Goal: Task Accomplishment & Management: Manage account settings

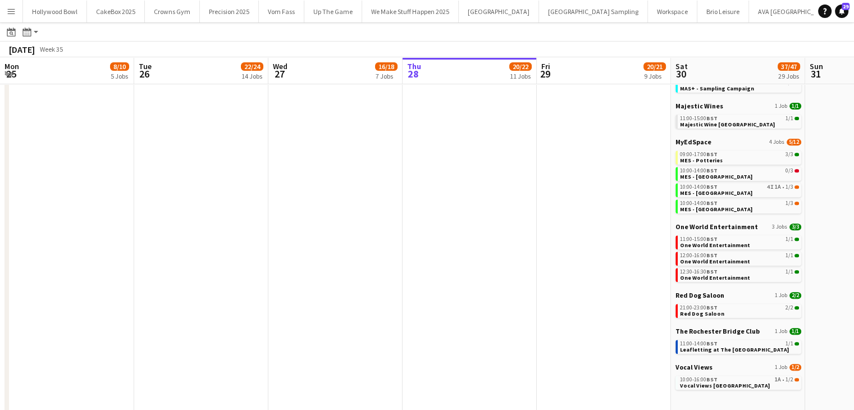
scroll to position [0, 390]
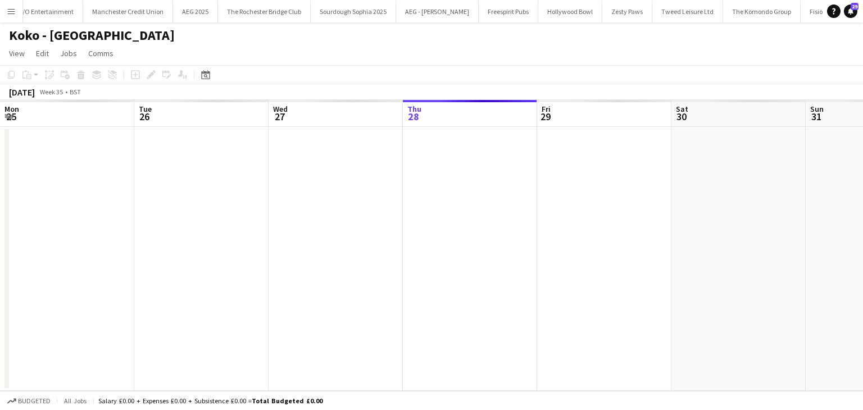
scroll to position [0, 268]
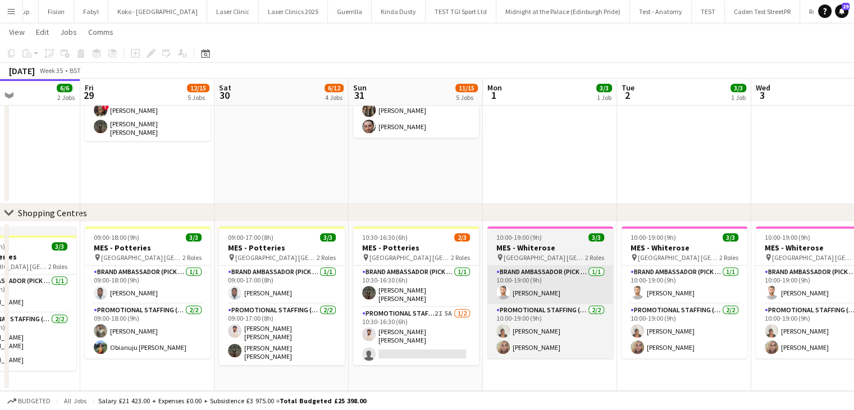
scroll to position [0, 310]
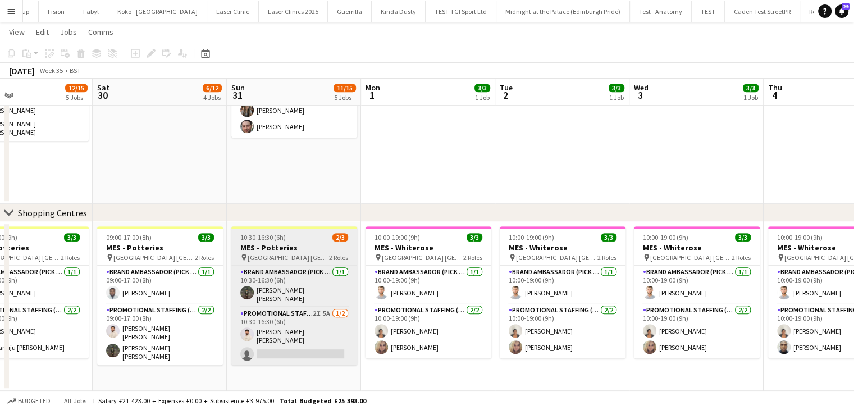
click at [297, 259] on span "Potteries Shopping Centre Stoke-On-Trent" at bounding box center [288, 257] width 81 height 8
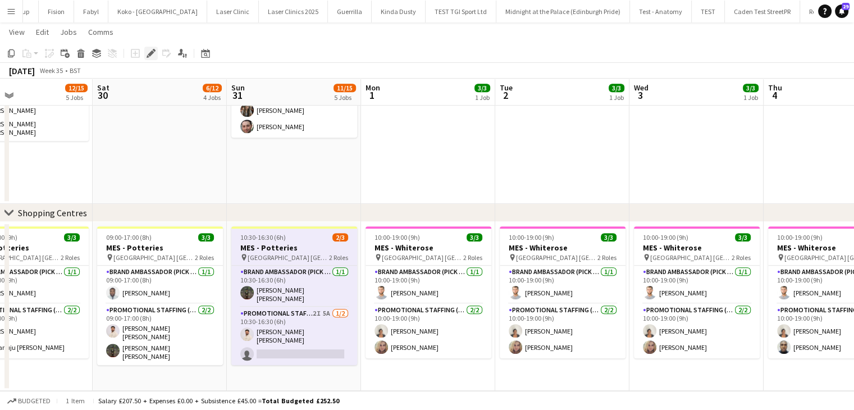
click at [152, 55] on icon "Edit" at bounding box center [151, 53] width 9 height 9
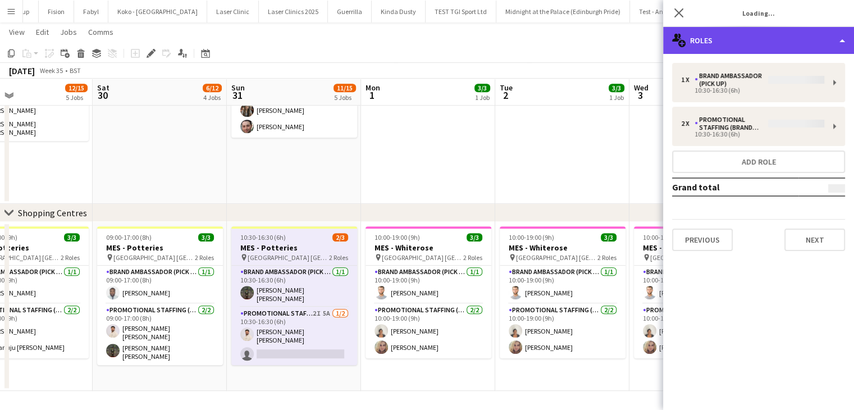
click at [787, 43] on div "multiple-users-add Roles" at bounding box center [758, 40] width 191 height 27
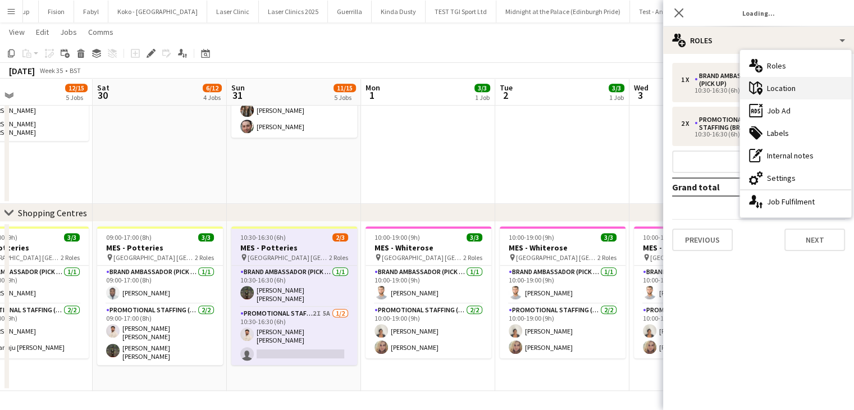
click at [790, 90] on div "maps-pin-1 Location" at bounding box center [795, 88] width 111 height 22
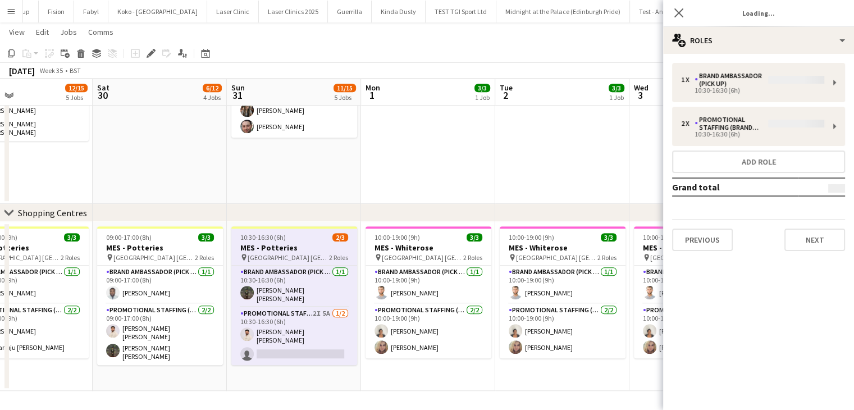
click at [287, 240] on div "10:30-16:30 (6h) 2/3" at bounding box center [294, 237] width 126 height 8
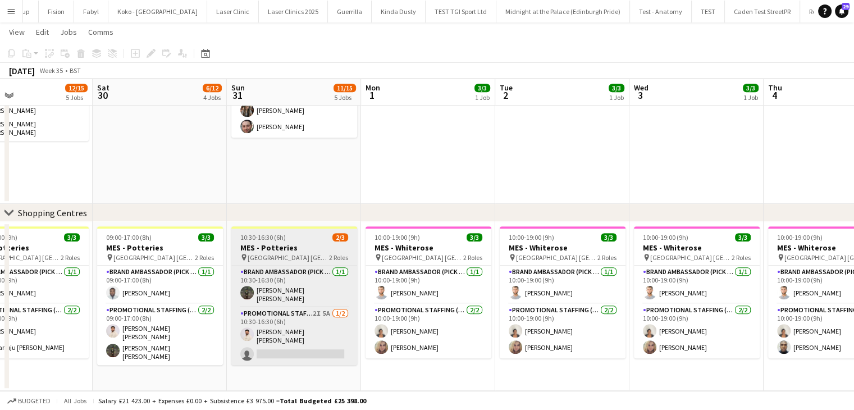
click at [287, 240] on div "10:30-16:30 (6h) 2/3" at bounding box center [294, 237] width 126 height 8
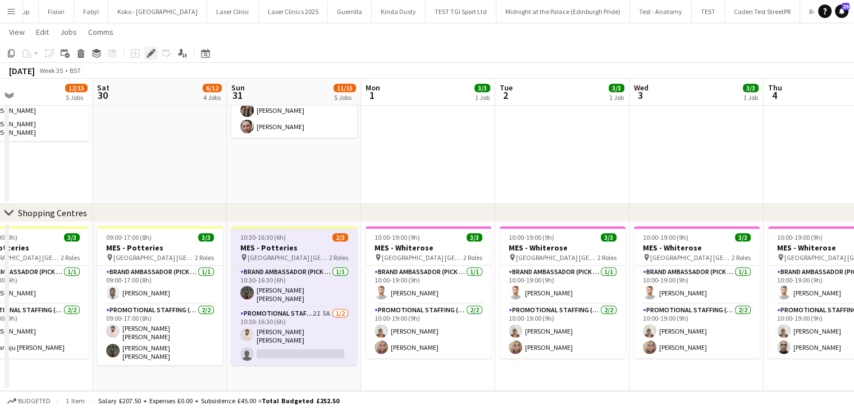
click at [152, 49] on icon "Edit" at bounding box center [151, 53] width 9 height 9
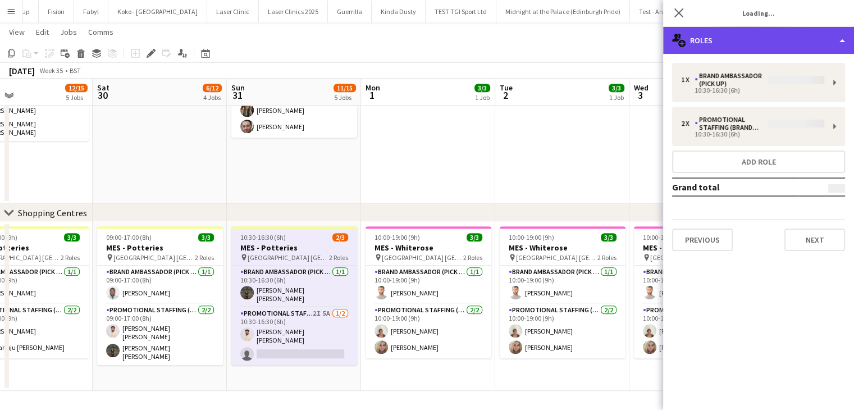
click at [777, 50] on div "multiple-users-add Roles" at bounding box center [758, 40] width 191 height 27
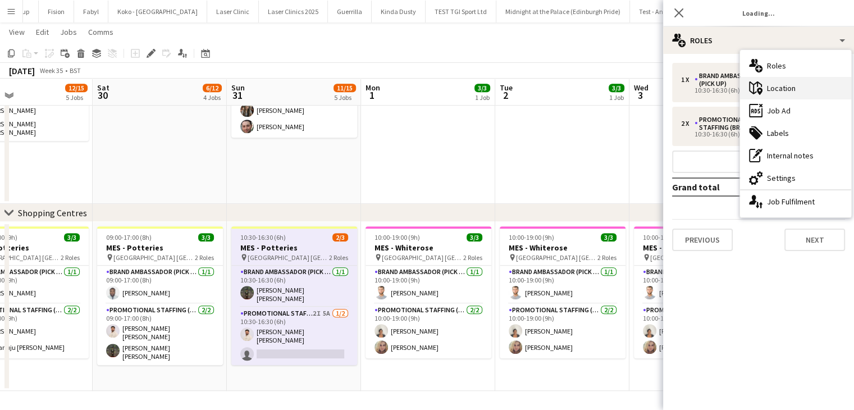
click at [806, 84] on div "maps-pin-1 Location" at bounding box center [795, 88] width 111 height 22
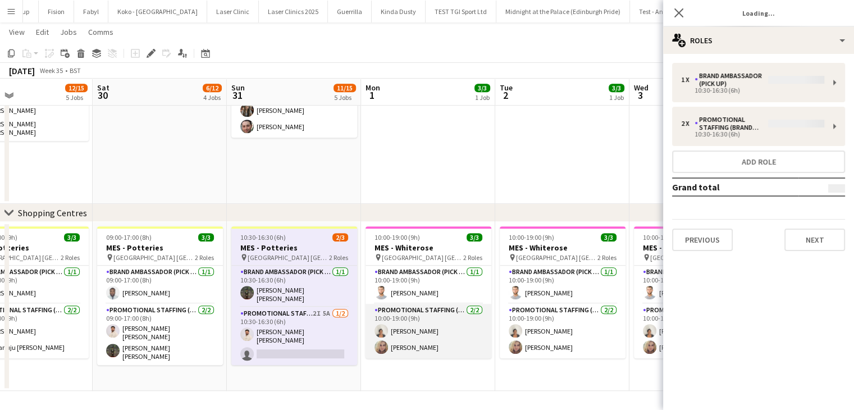
click at [382, 331] on app-user-avatar at bounding box center [381, 330] width 13 height 13
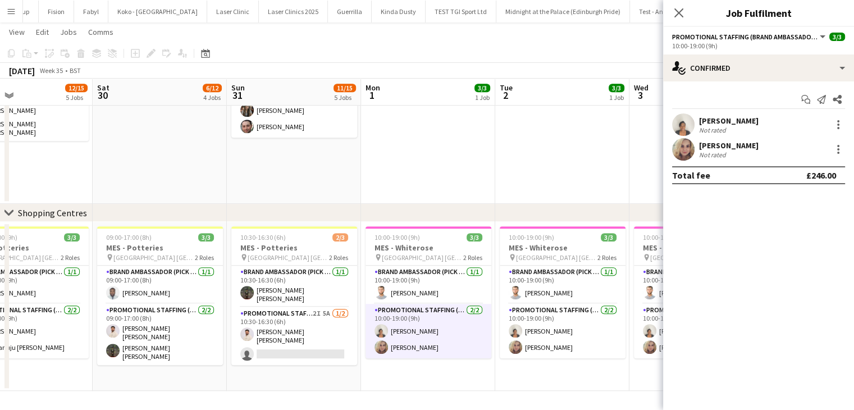
click at [380, 329] on app-user-avatar at bounding box center [381, 330] width 13 height 13
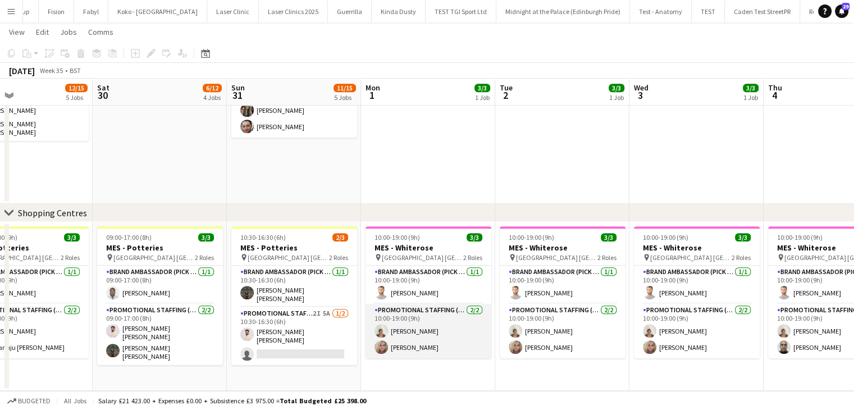
click at [380, 329] on app-user-avatar at bounding box center [381, 330] width 13 height 13
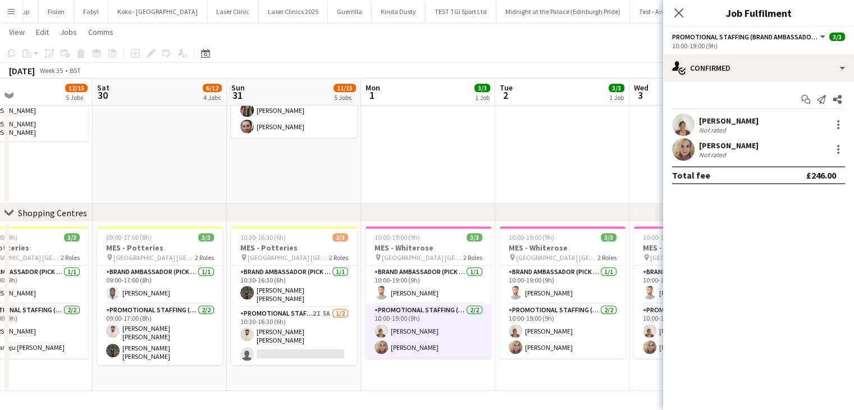
click at [682, 126] on app-user-avatar at bounding box center [683, 124] width 22 height 22
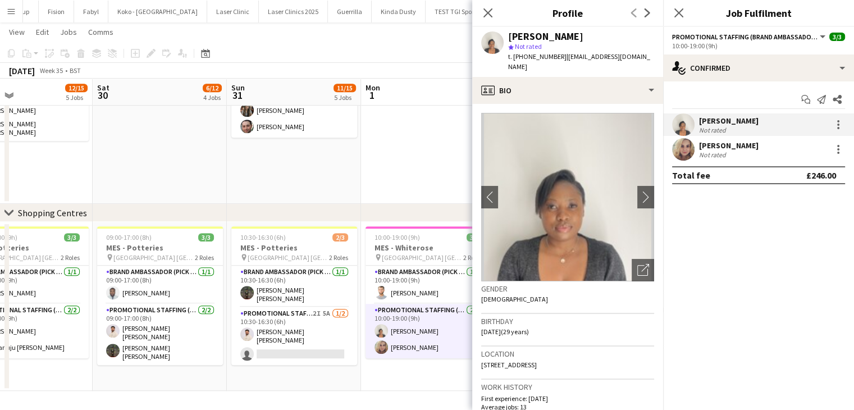
scroll to position [92, 0]
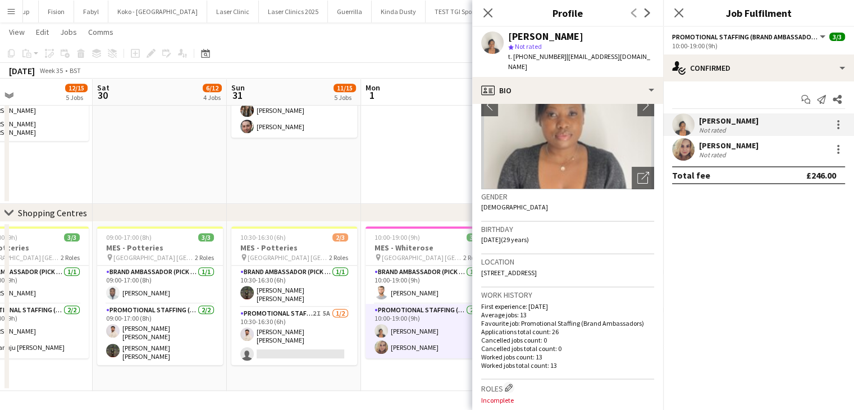
drag, startPoint x: 608, startPoint y: 270, endPoint x: 573, endPoint y: 268, distance: 34.9
click at [573, 268] on div "Location 5 Dorchester Crescent, Bradford, BD4 9BY" at bounding box center [567, 270] width 173 height 33
copy span "BD4 9BY"
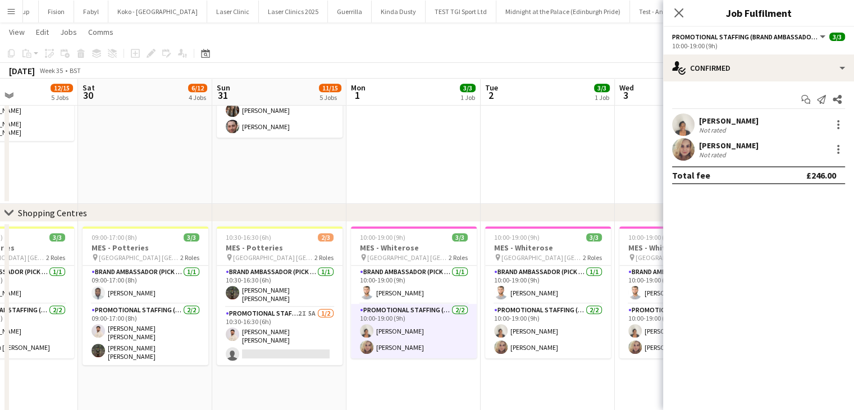
scroll to position [0, 402]
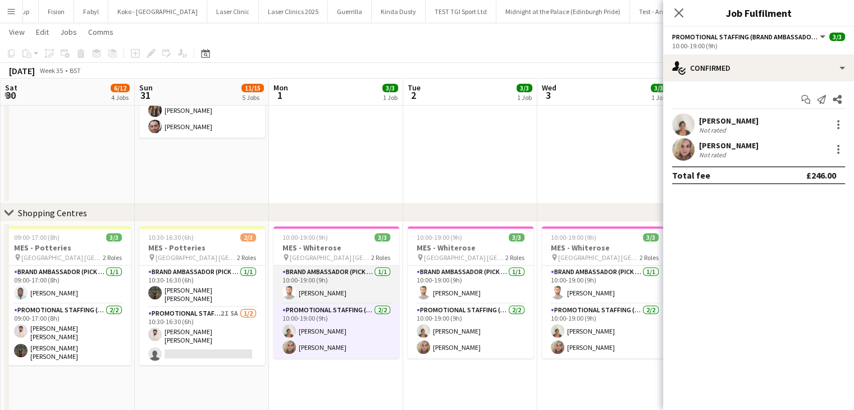
click at [319, 285] on app-card-role "Brand Ambassador (Pick up) 1/1 10:00-19:00 (9h) Muhammad Ali" at bounding box center [336, 285] width 126 height 38
